Goal: Task Accomplishment & Management: Manage account settings

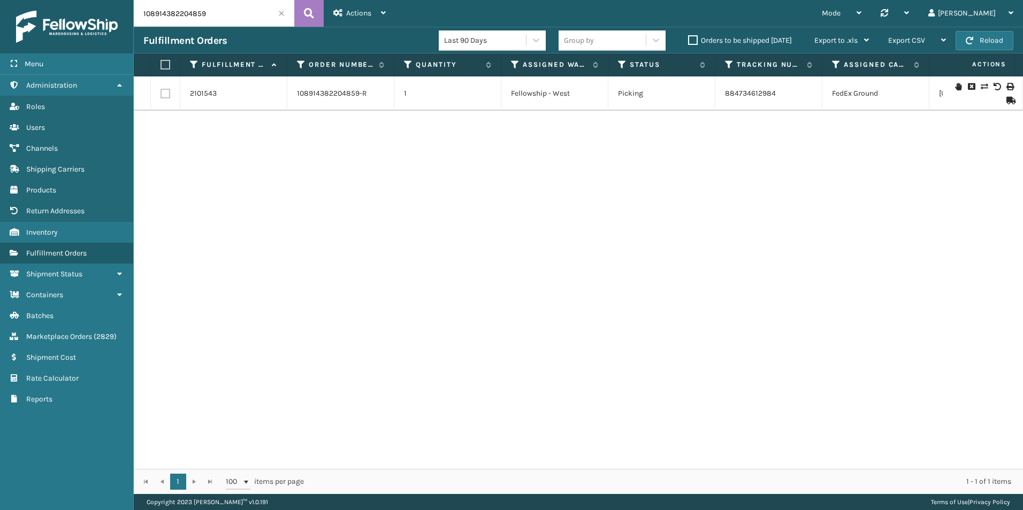
click at [251, 6] on input "108914382204859" at bounding box center [214, 13] width 161 height 27
paste input "11-3567434-3196248"
type input "111-3567434-3196248"
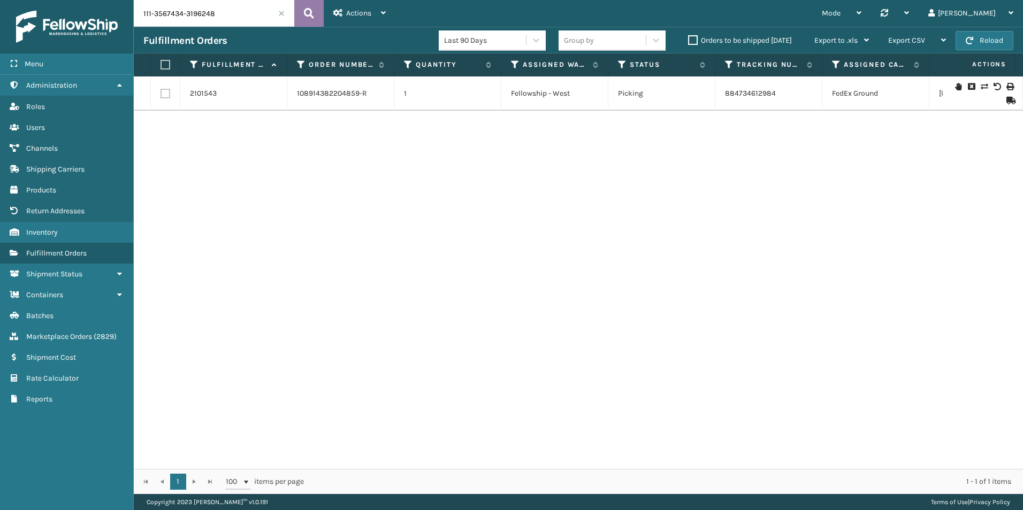
click at [308, 14] on icon at bounding box center [309, 13] width 10 height 16
drag, startPoint x: 747, startPoint y: 87, endPoint x: 712, endPoint y: 89, distance: 35.4
click at [712, 89] on tr "2095941 111-3567434-3196248 [STREET_ADDRESS] 2 Picking 393518866084 FedEx Home …" at bounding box center [679, 94] width 1090 height 34
copy tr "393518866084"
drag, startPoint x: 385, startPoint y: 95, endPoint x: 269, endPoint y: 94, distance: 116.1
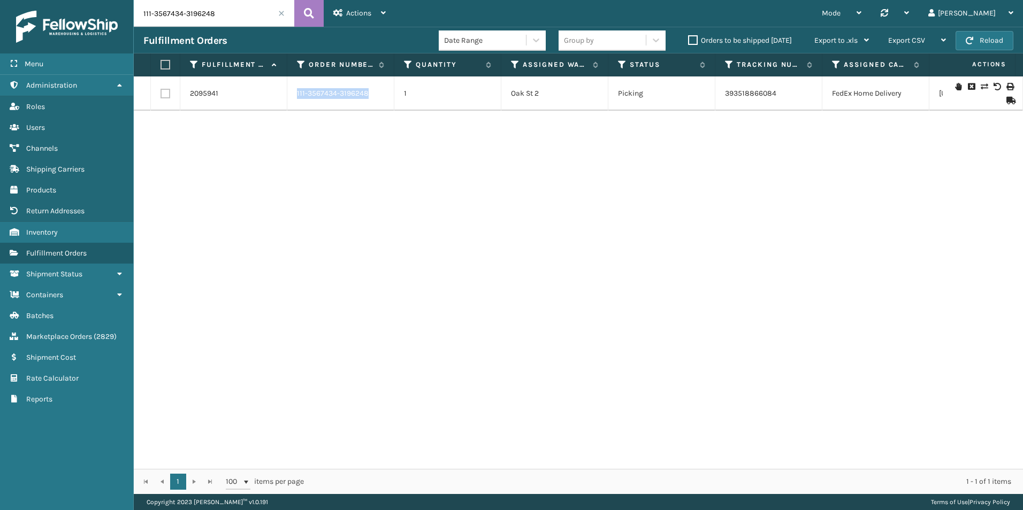
click at [269, 94] on tr "2095941 111-3567434-3196248 [STREET_ADDRESS] 2 Picking 393518866084 FedEx Home …" at bounding box center [679, 94] width 1090 height 34
copy tr "111-3567434-3196248"
click at [64, 342] on link "Marketplace Orders ( 2829 )" at bounding box center [66, 336] width 133 height 21
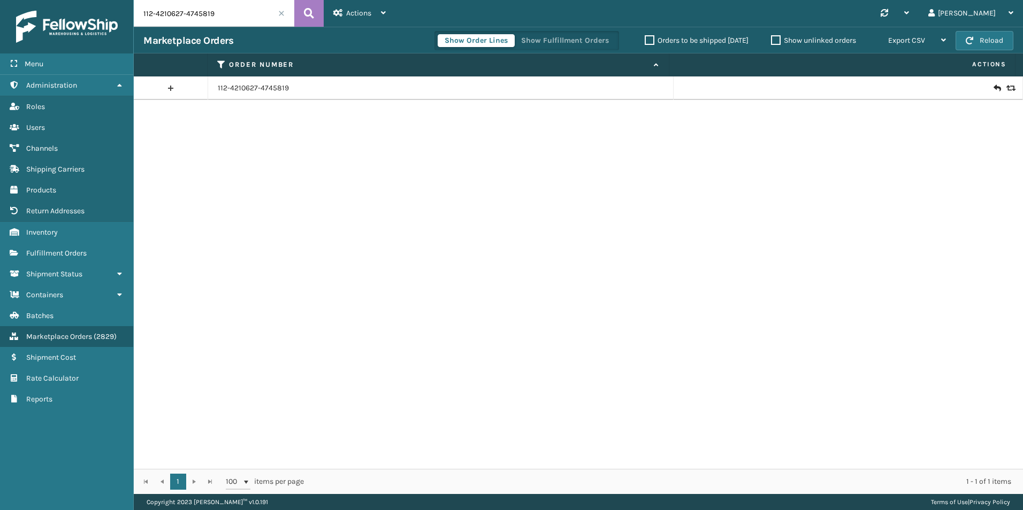
click at [196, 11] on input "112-4210627-4745819" at bounding box center [214, 13] width 161 height 27
click at [191, 10] on input "112-4210627-4745819" at bounding box center [214, 13] width 161 height 27
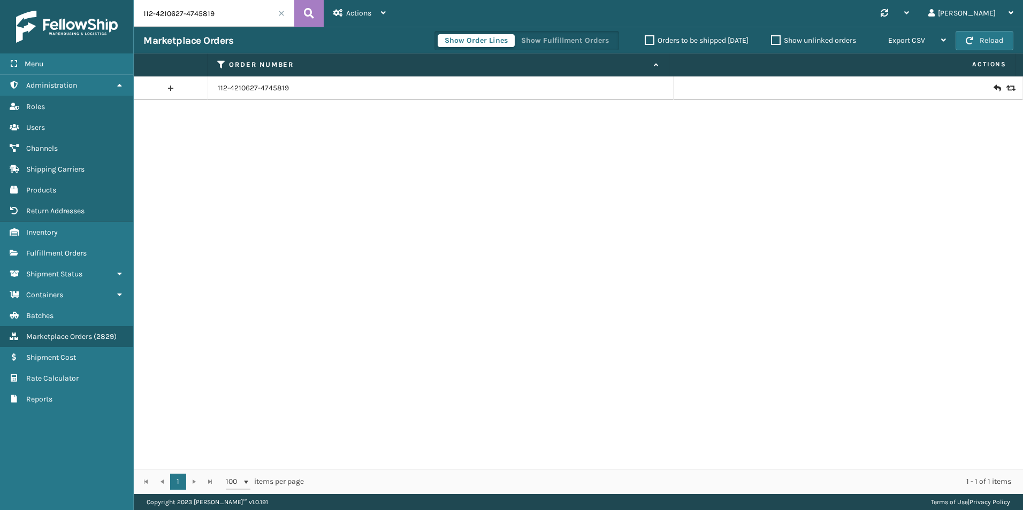
paste input "111-3567434-3196248"
click at [314, 6] on button at bounding box center [308, 13] width 29 height 27
type input "111-3567434-3196248"
click at [1006, 85] on icon at bounding box center [1009, 88] width 6 height 7
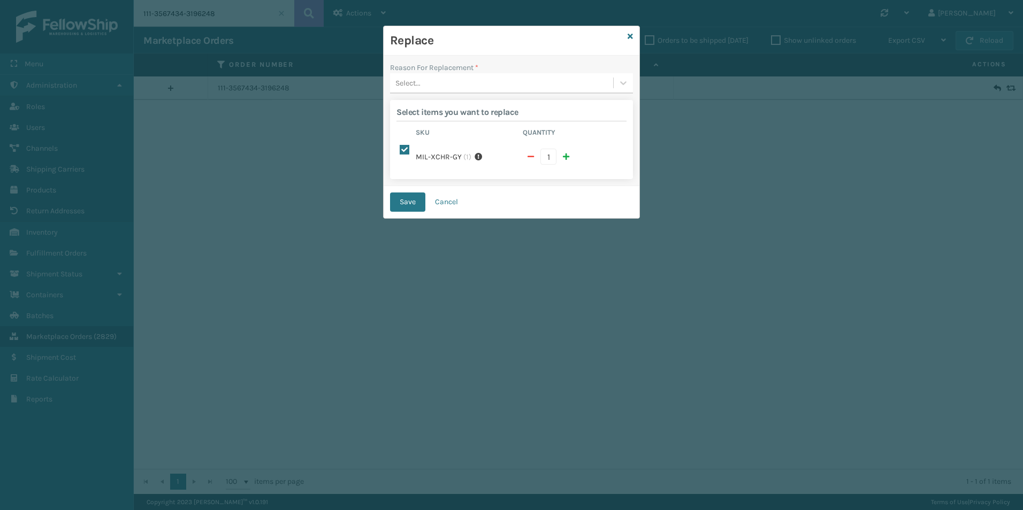
click at [479, 83] on div "Select..." at bounding box center [501, 83] width 223 height 18
click at [453, 122] on div "Lost in transit" at bounding box center [511, 130] width 243 height 20
click at [405, 194] on button "Save" at bounding box center [407, 202] width 35 height 19
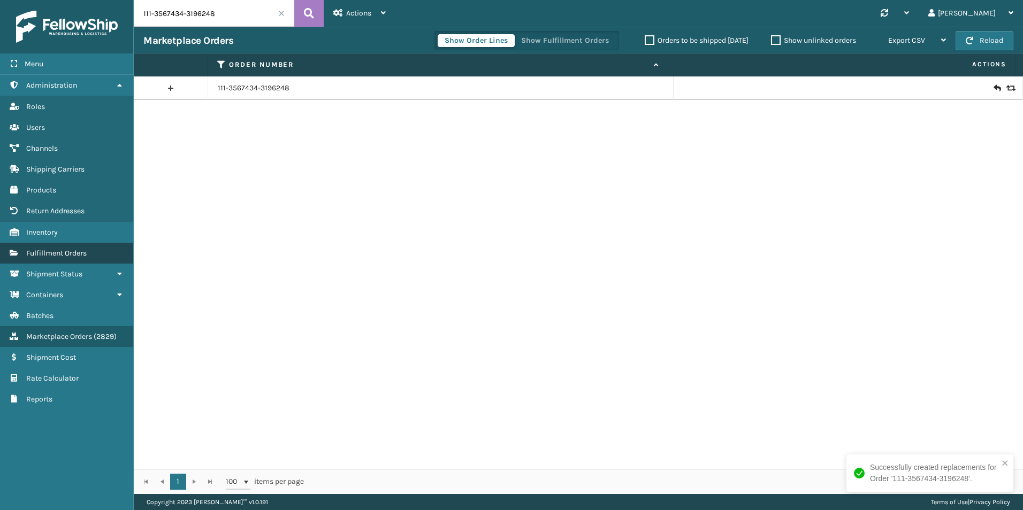
click at [81, 251] on span "Fulfillment Orders" at bounding box center [56, 253] width 60 height 9
